Goal: Information Seeking & Learning: Learn about a topic

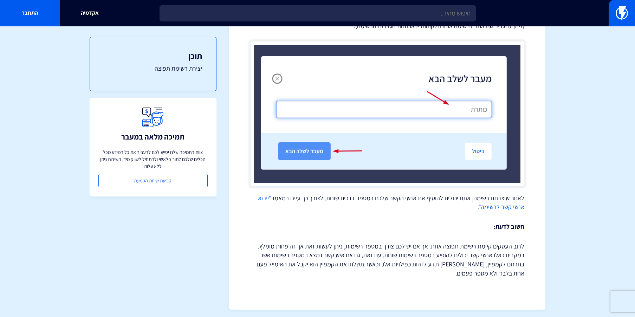
scroll to position [478, 0]
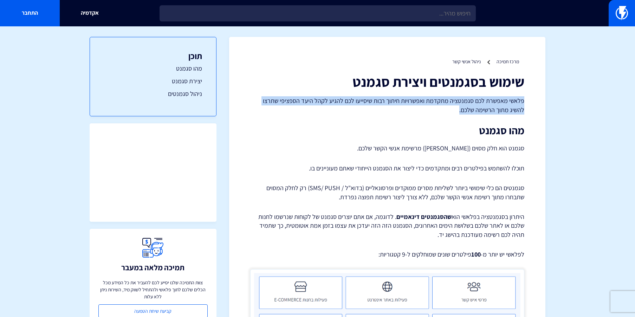
drag, startPoint x: 525, startPoint y: 102, endPoint x: 475, endPoint y: 110, distance: 50.2
copy p "פלאשי מאפשרת לכם סגמנטציה מתקדמת ואפשרויות חיתוך רבות שיסייעו לכם להגיע לקהל הי…"
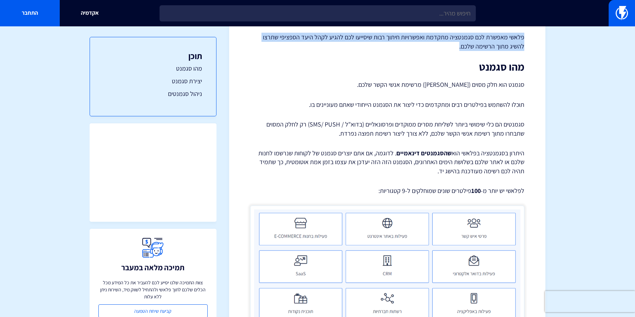
scroll to position [64, 0]
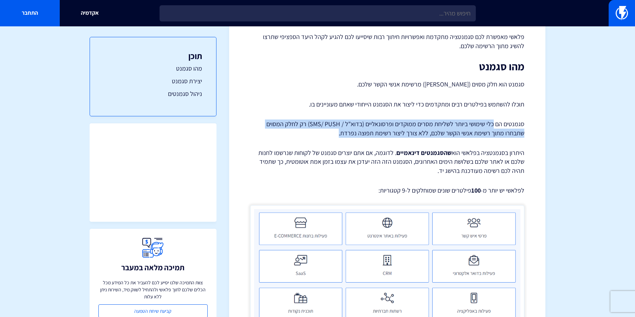
drag, startPoint x: 494, startPoint y: 123, endPoint x: 340, endPoint y: 132, distance: 154.6
click at [340, 132] on p "סגמנטים הם כלי שימושי ביותר לשליחת מסרים ממוקדים ופרסונאליים (בדוא"ל / SMS/ PUS…" at bounding box center [387, 128] width 274 height 18
copy p "כלי שימושי ביותר לשליחת מסרים ממוקדים ופרסונאליים (בדוא"ל / SMS/ PUSH) רק לחלק …"
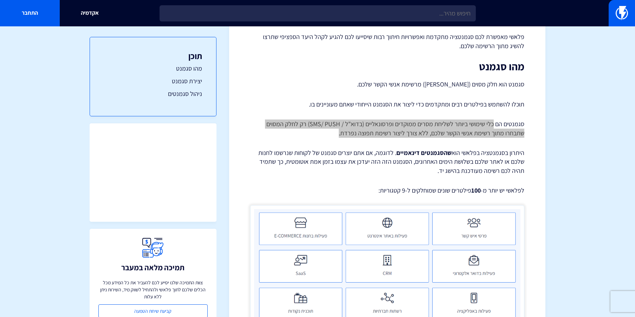
copy p "כלי שימושי ביותר לשליחת מסרים ממוקדים ופרסונאליים (בדוא"ל / SMS/ PUSH) רק לחלק …"
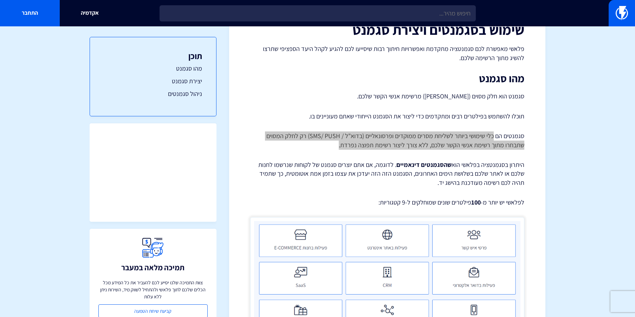
scroll to position [16, 0]
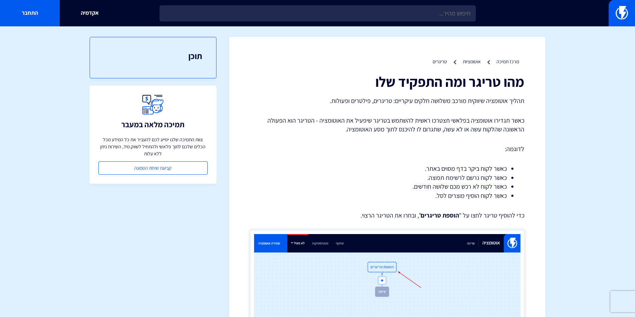
click at [414, 103] on p "תהליך אוטומציה שיווקית מורכב משלושה חלקים עיקריים: טריגרים, פילטרים ופעולות." at bounding box center [387, 100] width 274 height 9
click at [413, 102] on p "תהליך אוטומציה שיווקית מורכב משלושה חלקים עיקריים: טריגרים, פילטרים ופעולות." at bounding box center [387, 100] width 274 height 9
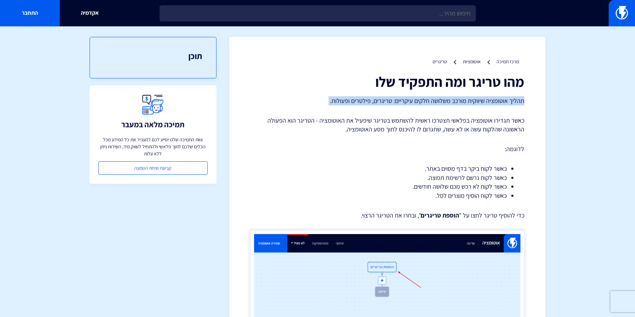
click at [413, 102] on p "תהליך אוטומציה שיווקית מורכב משלושה חלקים עיקריים: טריגרים, פילטרים ופעולות." at bounding box center [387, 100] width 274 height 9
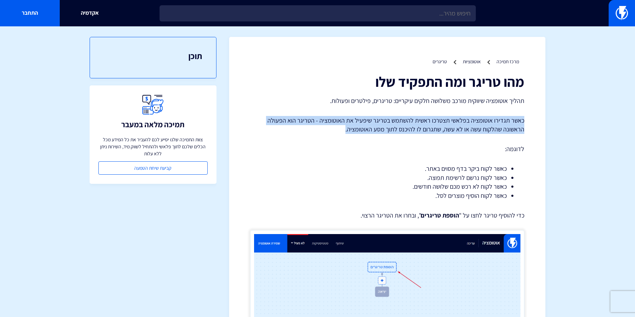
drag, startPoint x: 524, startPoint y: 121, endPoint x: 341, endPoint y: 131, distance: 182.7
copy p "כאשר תגדירו אוטומציה בפלאשי תצטרכו ראשית להשתמש בטריגר שיפעיל את האוטומציה - הט…"
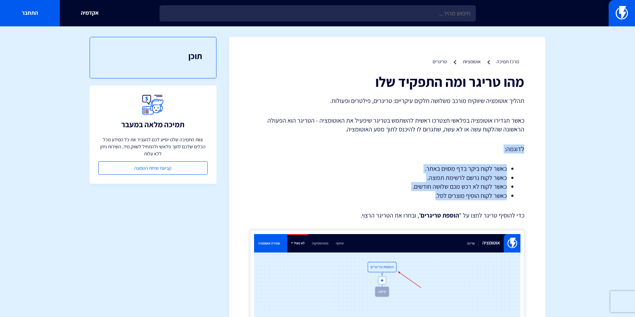
drag, startPoint x: 525, startPoint y: 148, endPoint x: 428, endPoint y: 195, distance: 107.5
copy div "לדוגמה: כאשר לקוח ביקר בדף מסוים באתר. כאשר לקוח נרשם לרשימת תפוצה. כאשר לקוח ל…"
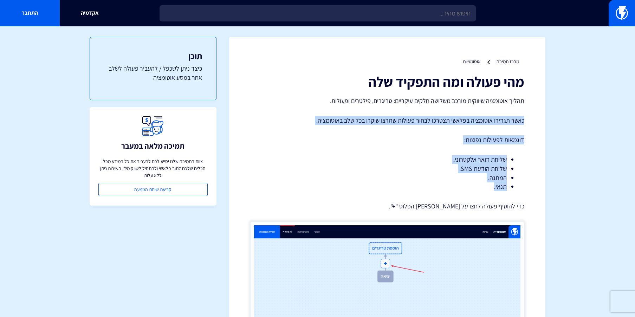
drag, startPoint x: 527, startPoint y: 119, endPoint x: 351, endPoint y: 185, distance: 187.7
copy div "כאשר תגדירו אוטומציה בפלאשי תצטרכו לבחור פעולות שתרצו שיקרו בכל שלב באוטומציה. …"
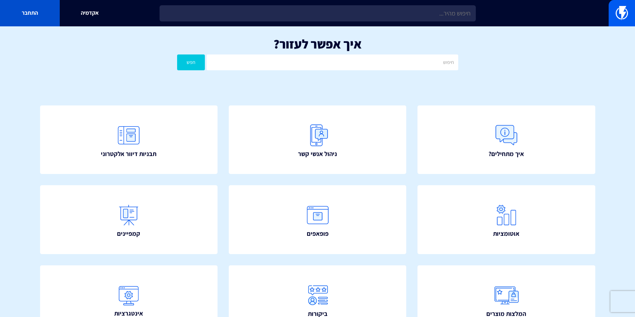
click at [37, 15] on link "התחבר" at bounding box center [30, 13] width 60 height 26
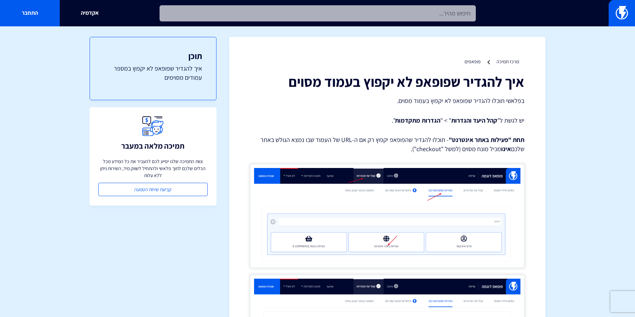
click at [357, 12] on input "text" at bounding box center [318, 13] width 316 height 16
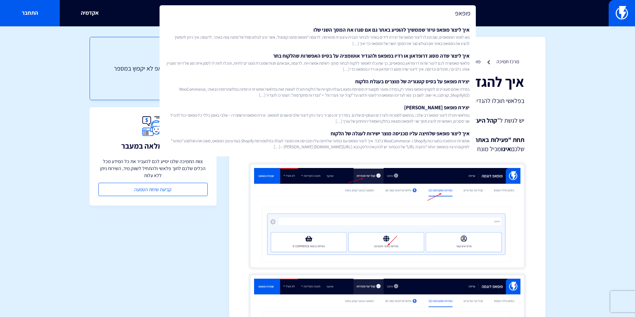
type input "פופאפ"
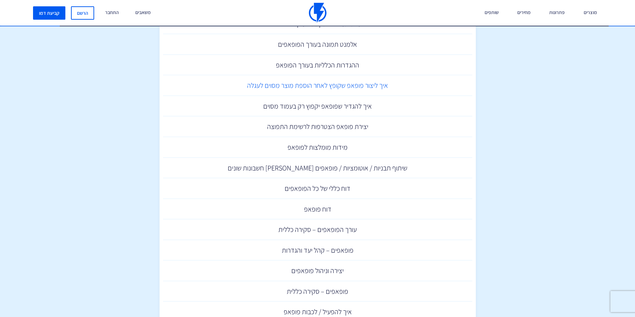
scroll to position [381, 0]
